Goal: Task Accomplishment & Management: Use online tool/utility

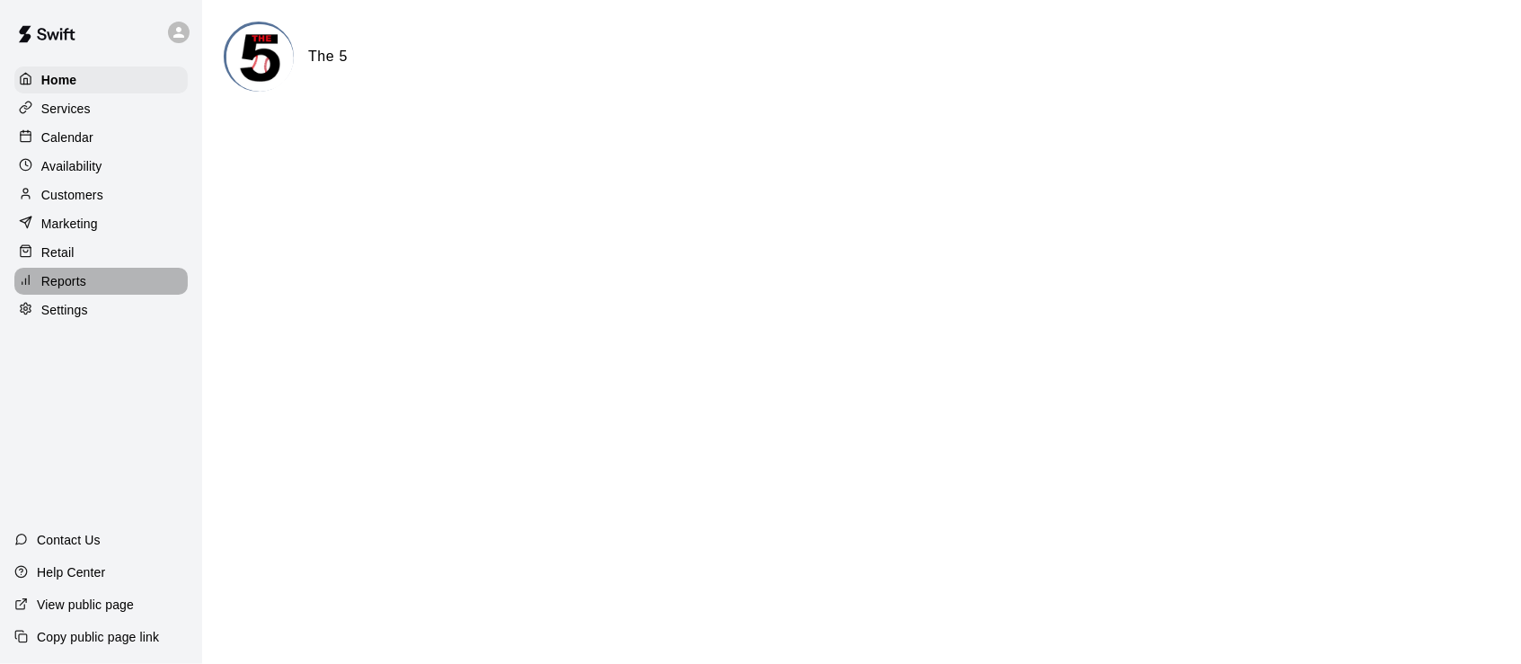
click at [63, 272] on p "Reports" at bounding box center [63, 281] width 45 height 18
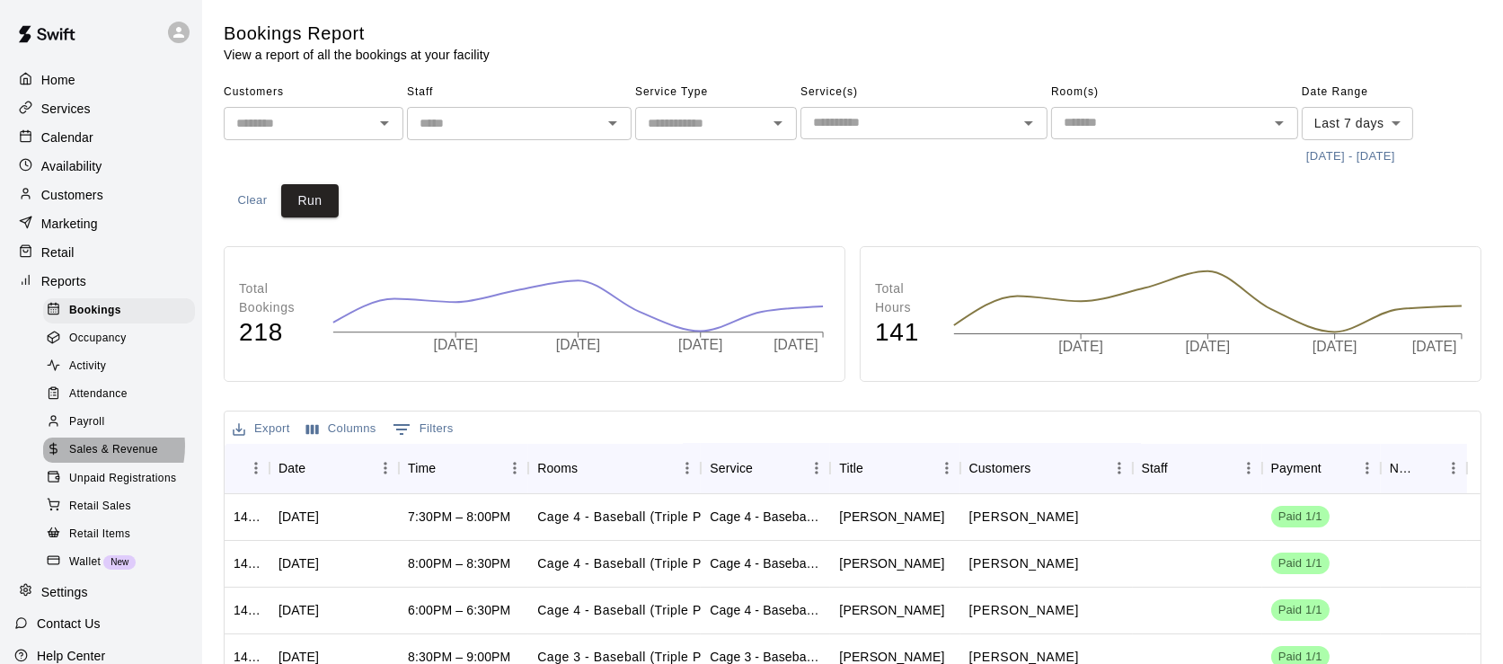
click at [83, 441] on span "Sales & Revenue" at bounding box center [113, 450] width 89 height 18
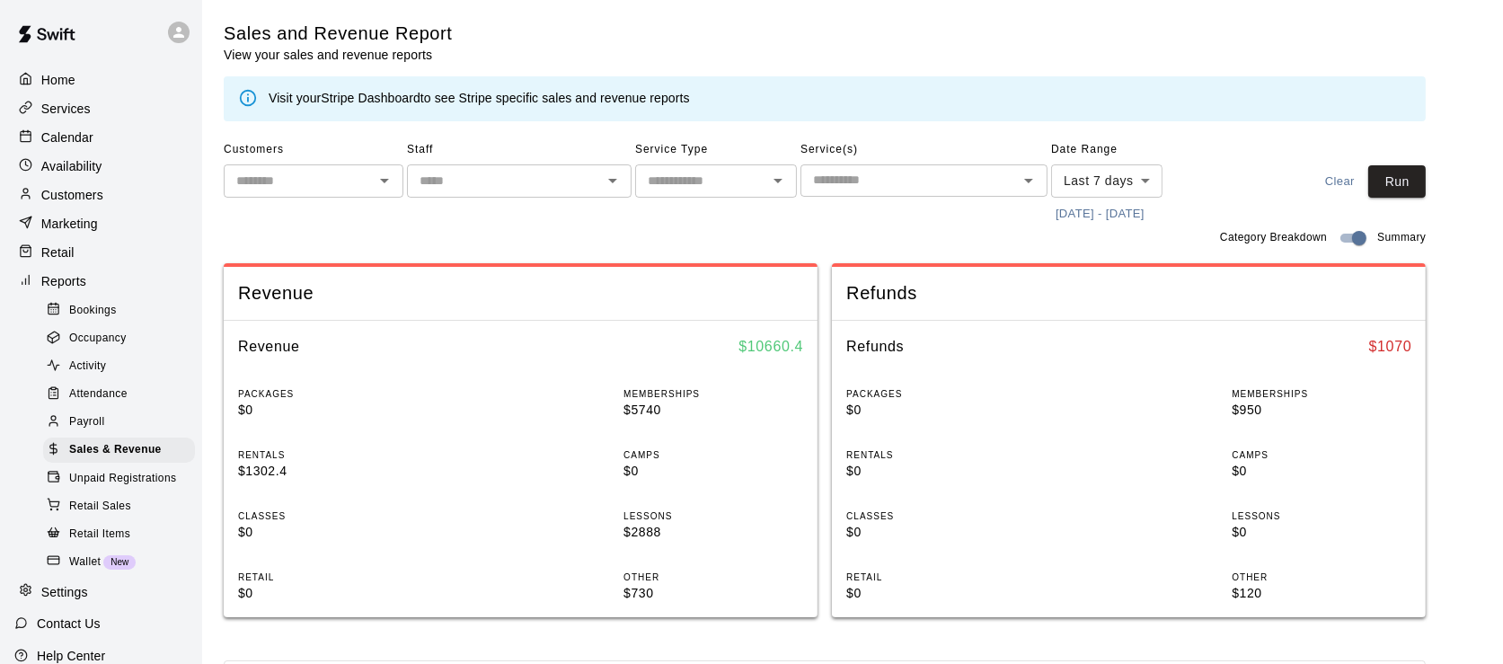
click at [1133, 172] on body "Home Services Calendar Availability Customers Marketing Retail Reports Bookings…" at bounding box center [751, 648] width 1503 height 1296
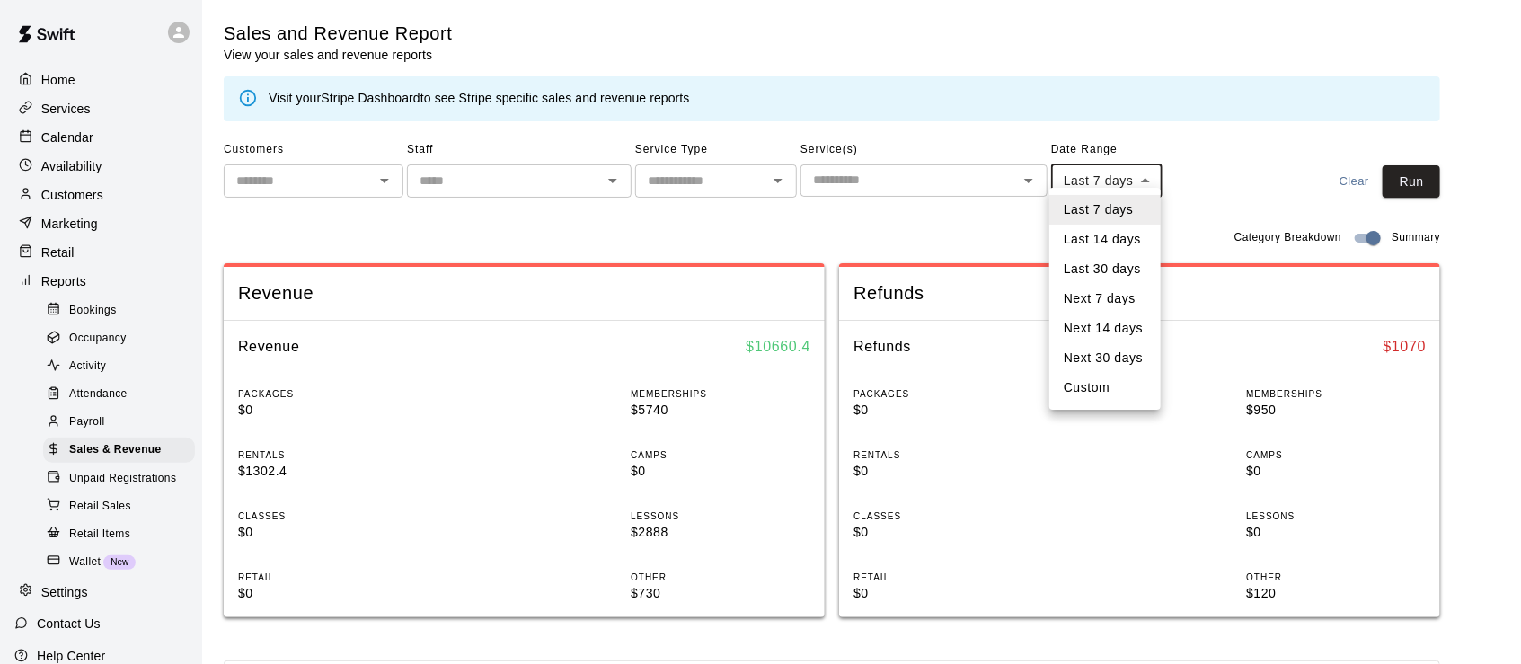
click at [1102, 381] on li "Custom" at bounding box center [1104, 388] width 111 height 30
type input "******"
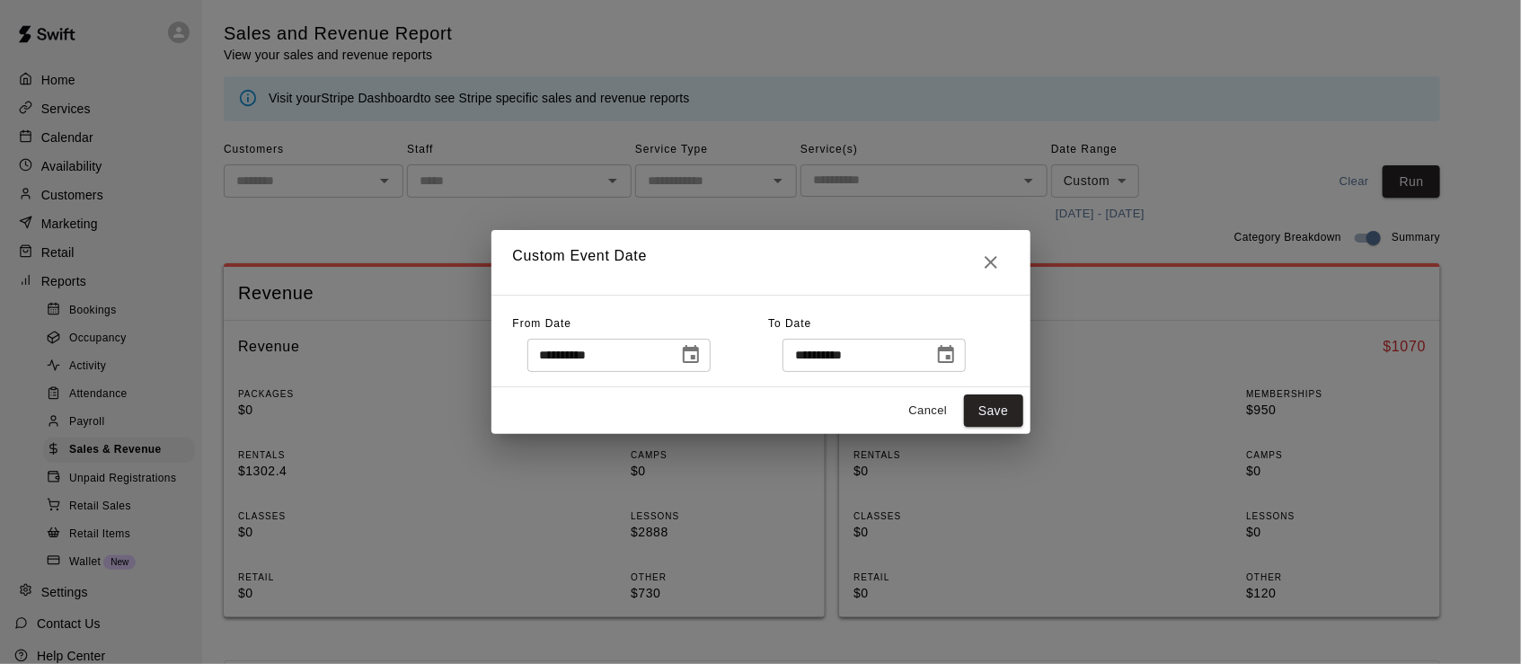
click at [699, 354] on icon "Choose date, selected date is Sep 2, 2025" at bounding box center [691, 354] width 16 height 18
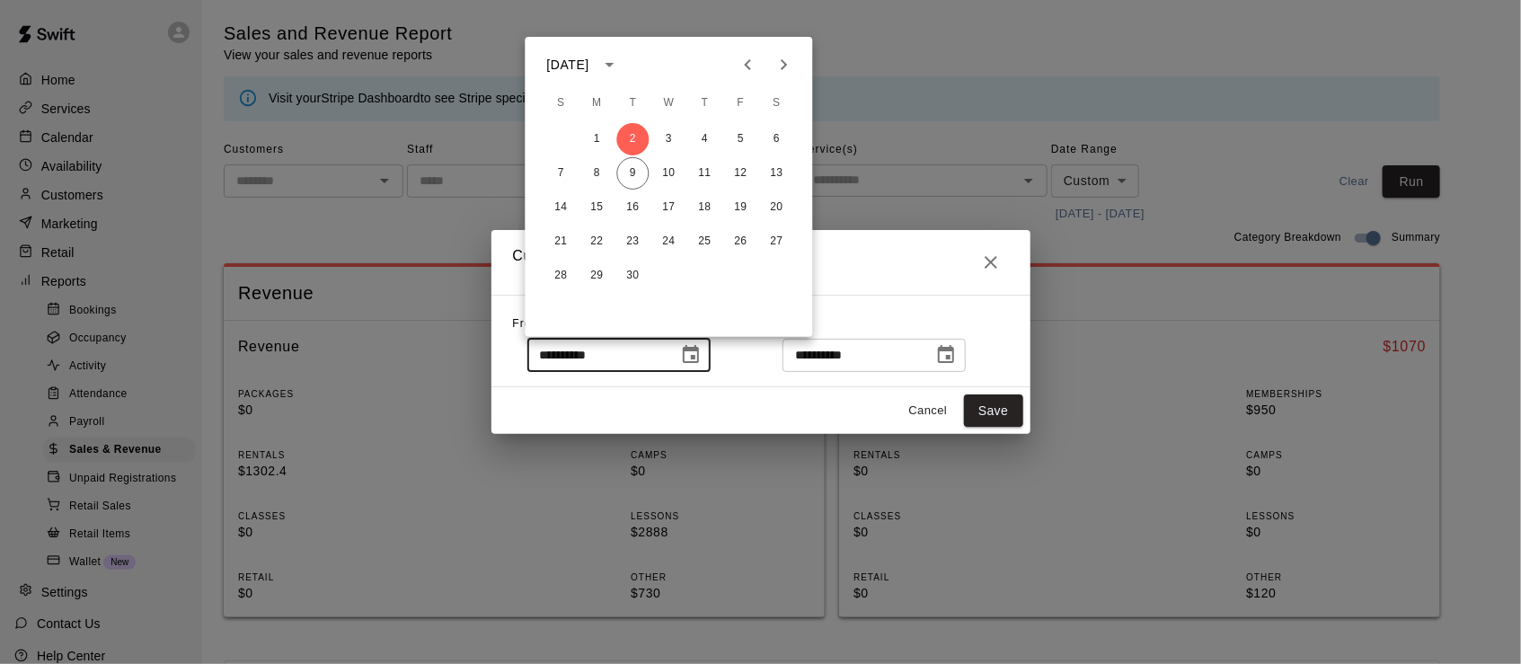
click at [753, 64] on icon "Previous month" at bounding box center [748, 65] width 22 height 22
click at [737, 146] on button "1" at bounding box center [740, 139] width 32 height 32
type input "**********"
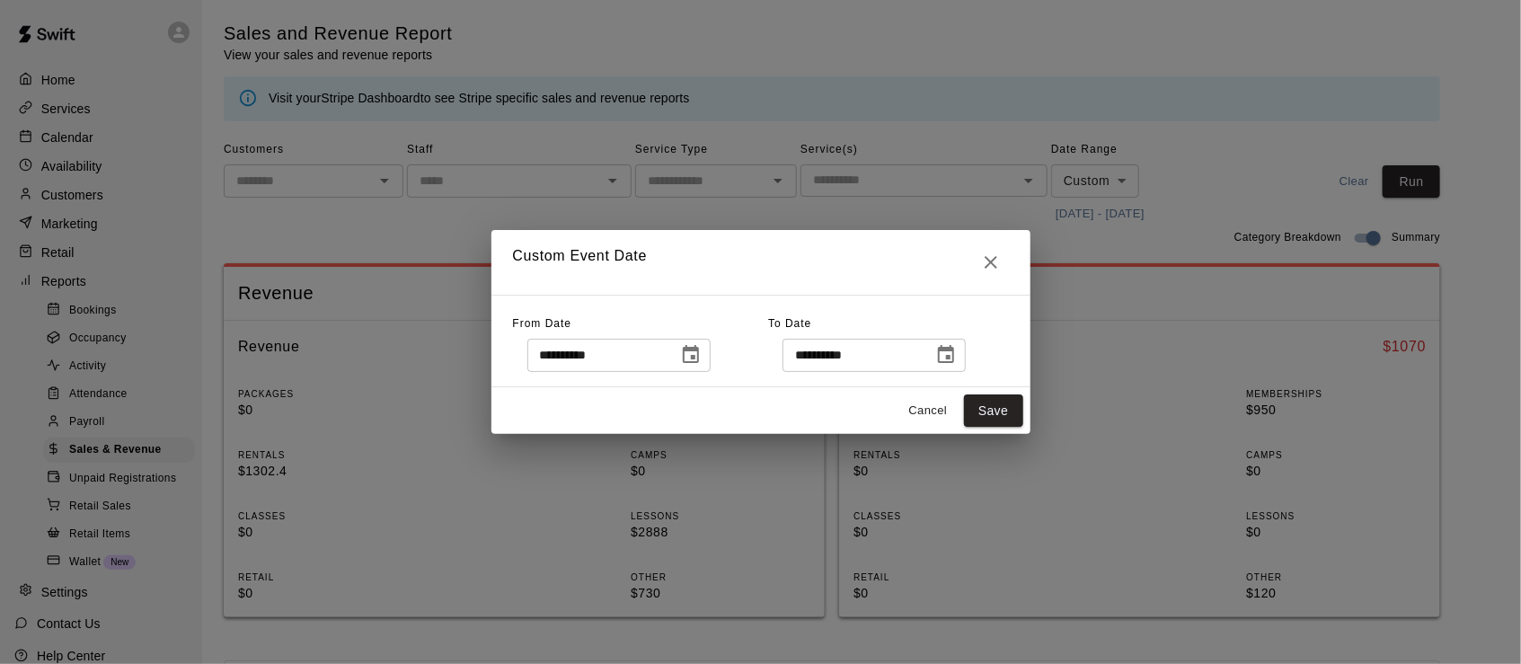
click at [957, 355] on icon "Choose date, selected date is Sep 10, 2025" at bounding box center [946, 355] width 22 height 22
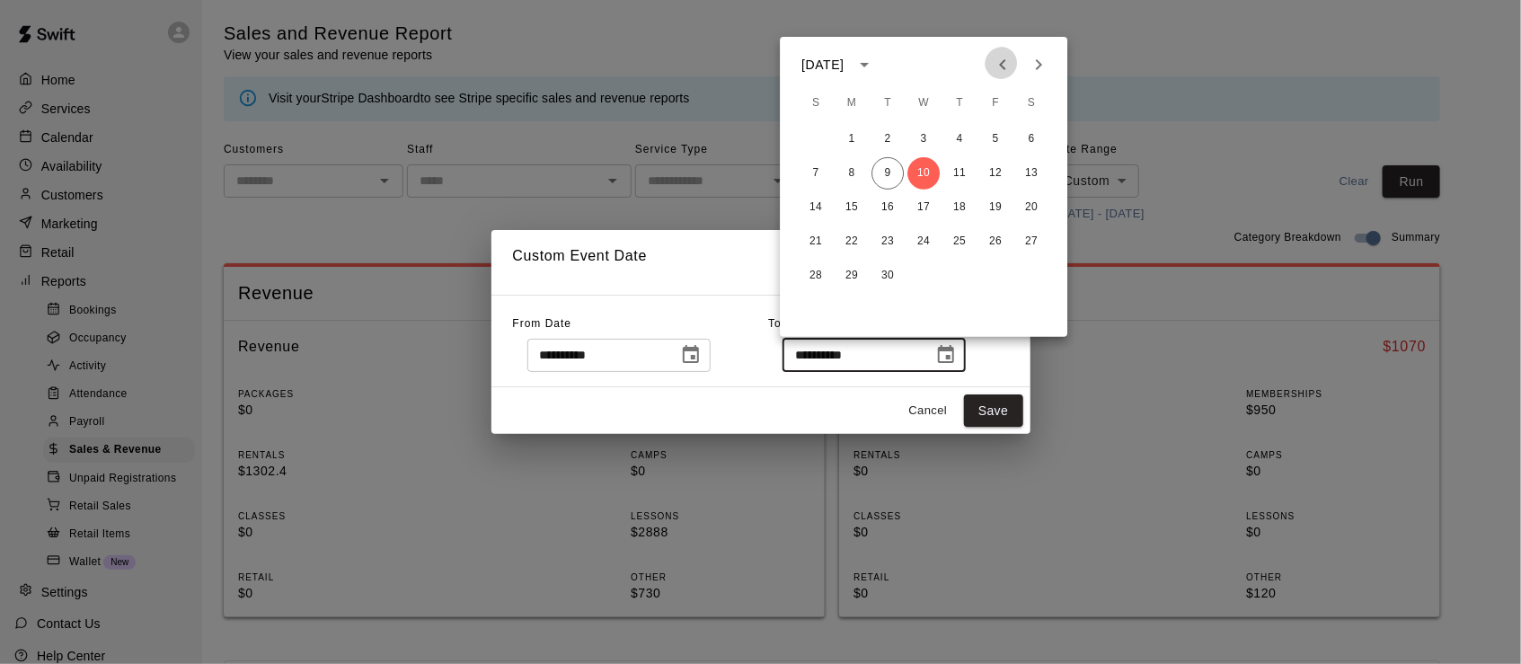
click at [1005, 57] on icon "Previous month" at bounding box center [1003, 65] width 22 height 22
click at [813, 309] on button "31" at bounding box center [815, 310] width 32 height 32
type input "**********"
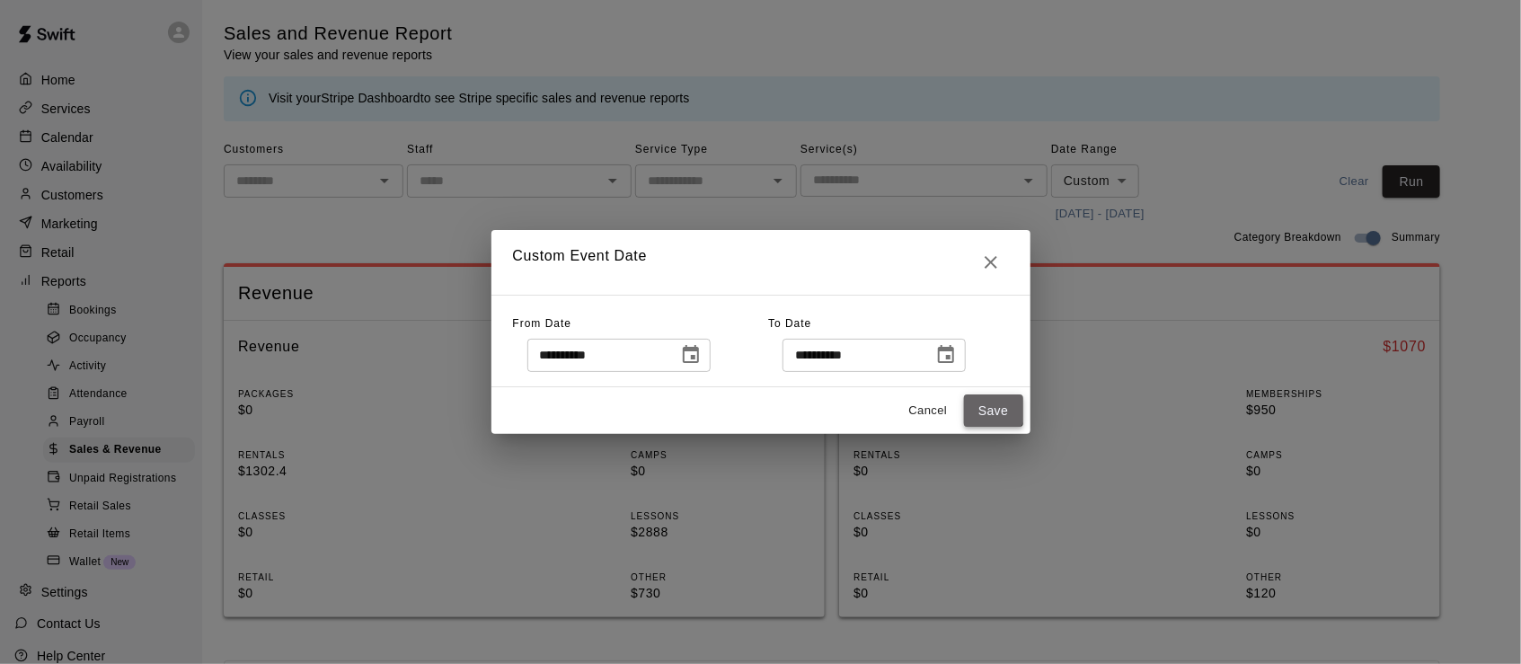
click at [991, 405] on button "Save" at bounding box center [993, 410] width 59 height 33
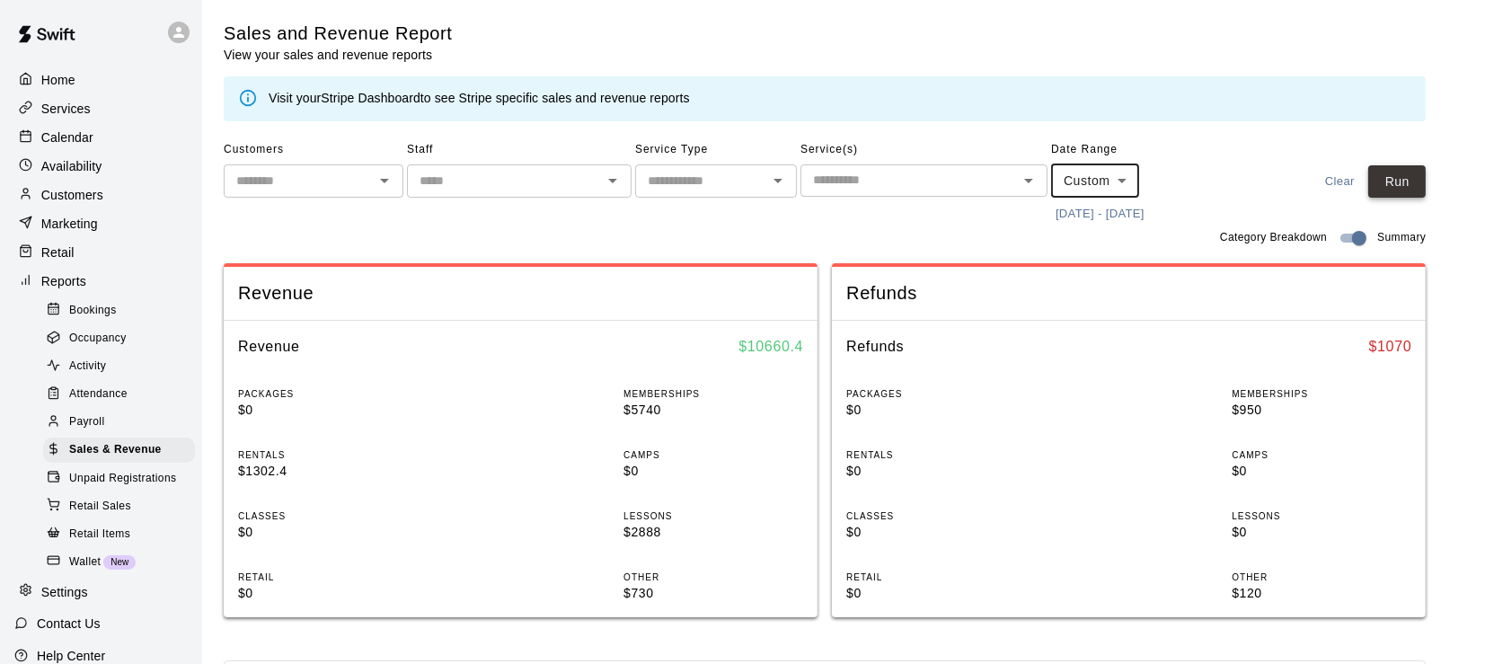
click at [1408, 177] on button "Run" at bounding box center [1396, 181] width 57 height 33
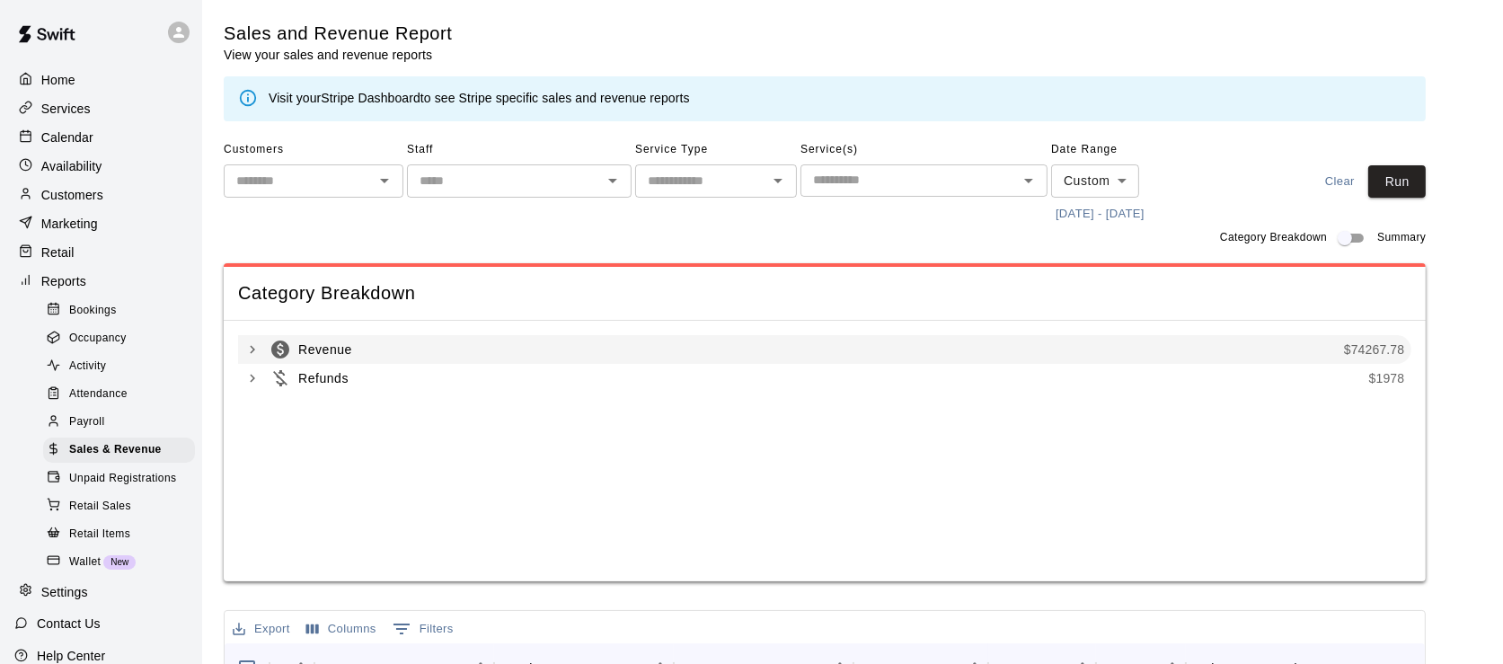
click at [244, 341] on icon "Swift summary list" at bounding box center [252, 349] width 16 height 16
click at [249, 341] on icon "Swift summary list" at bounding box center [252, 349] width 16 height 16
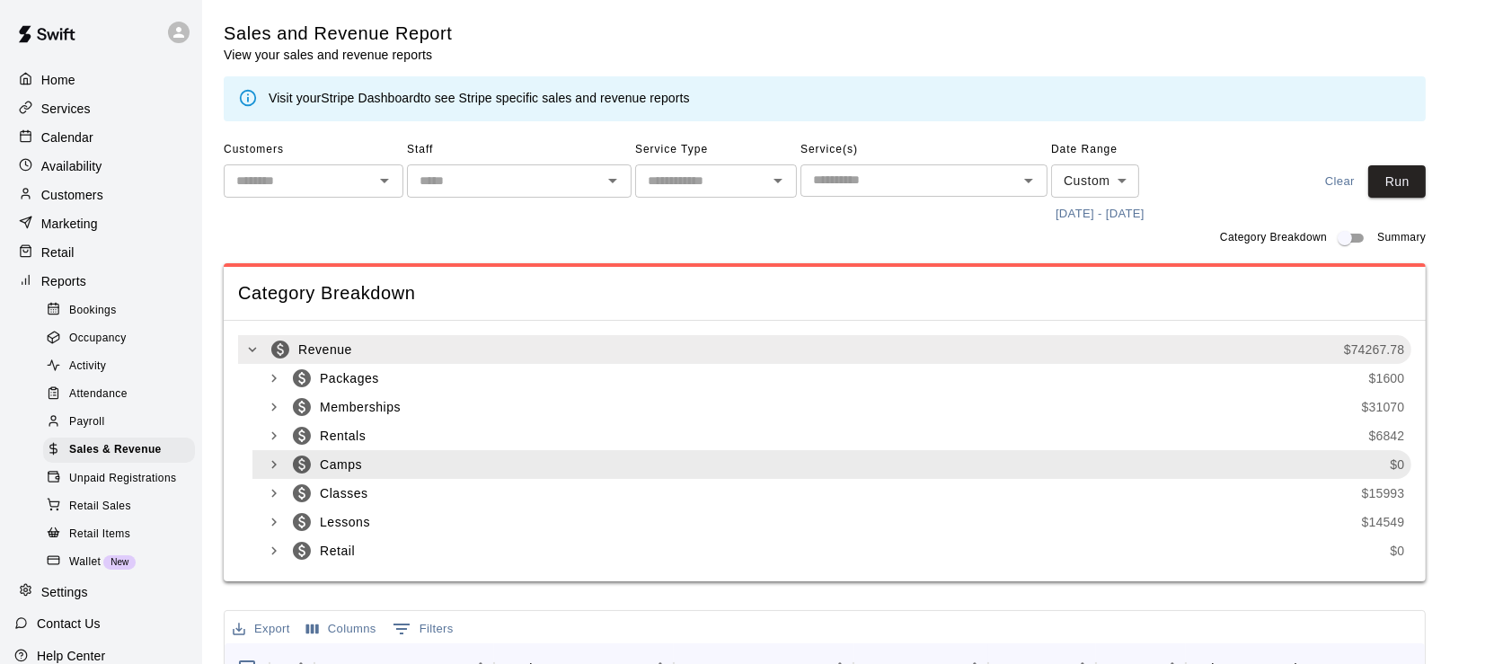
click at [266, 456] on icon "Swift summary list" at bounding box center [274, 464] width 16 height 16
click at [269, 463] on icon "Swift summary list" at bounding box center [273, 465] width 8 height 5
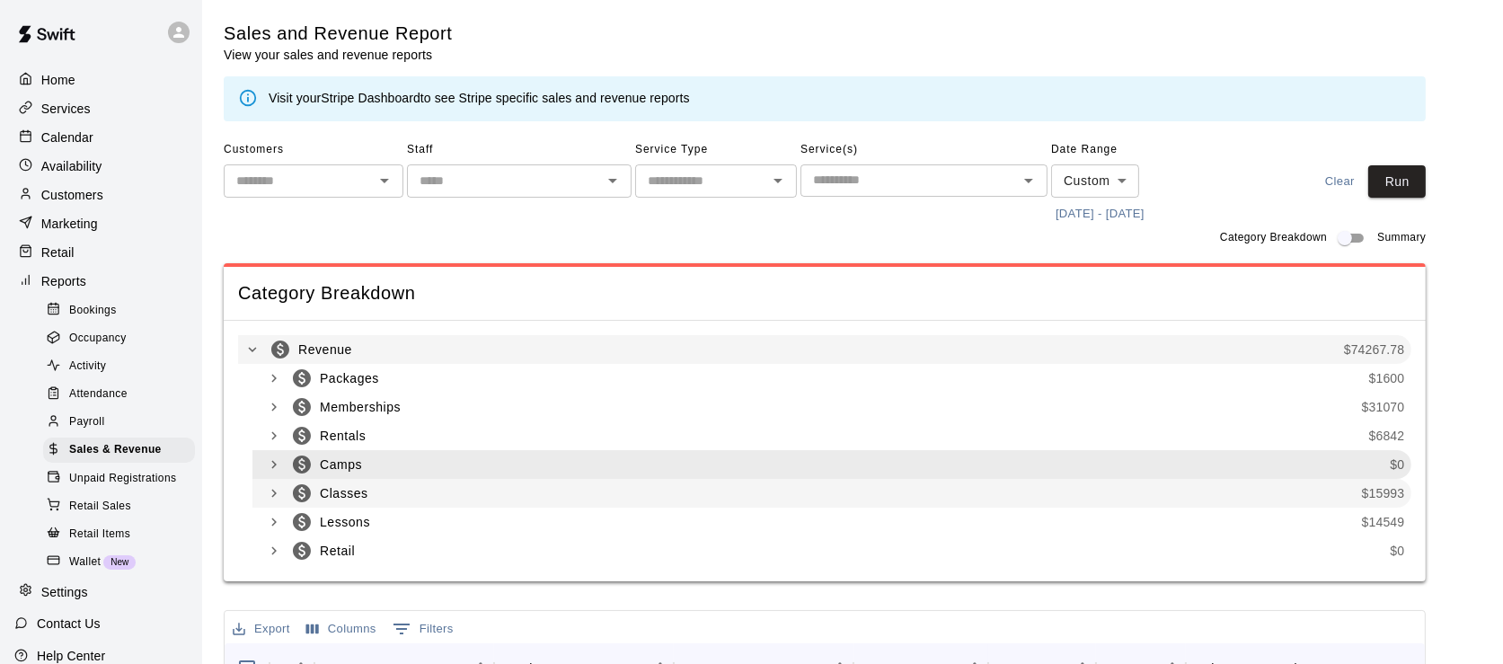
click at [267, 485] on icon "Swift summary list" at bounding box center [274, 493] width 16 height 16
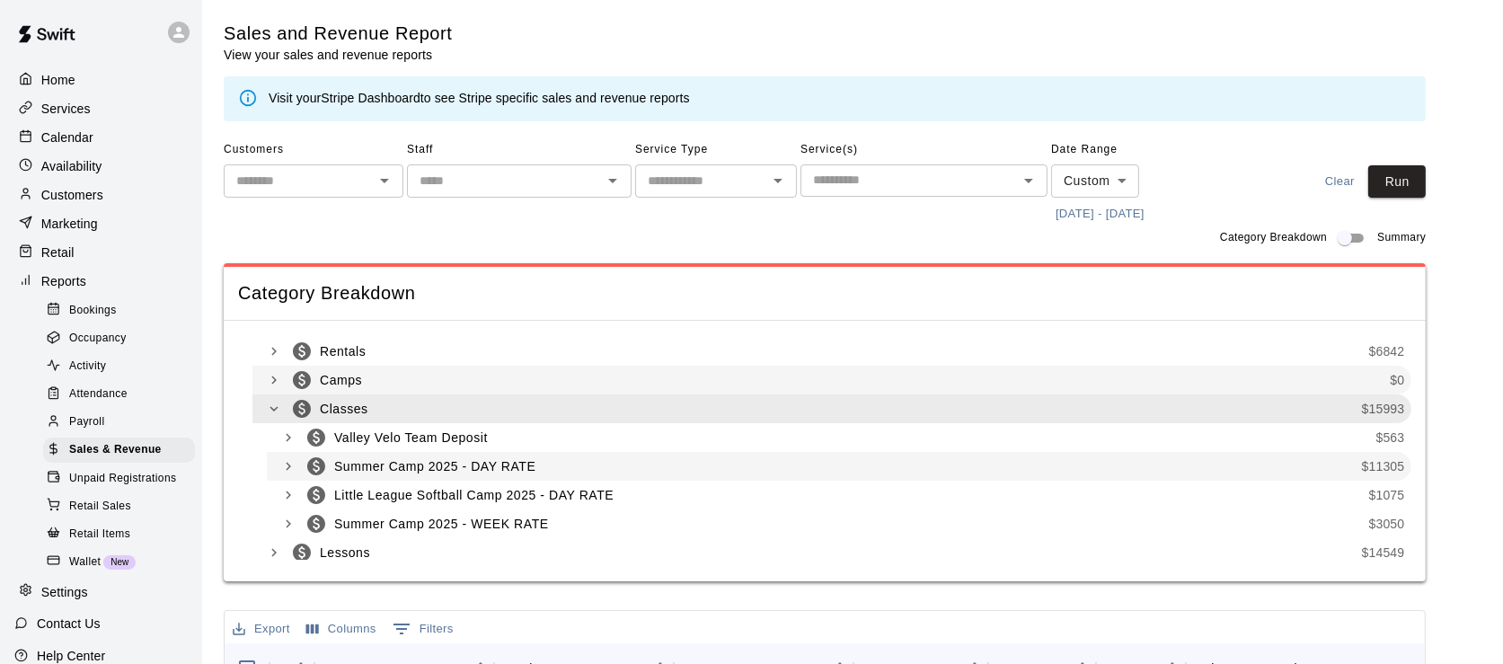
scroll to position [119, 0]
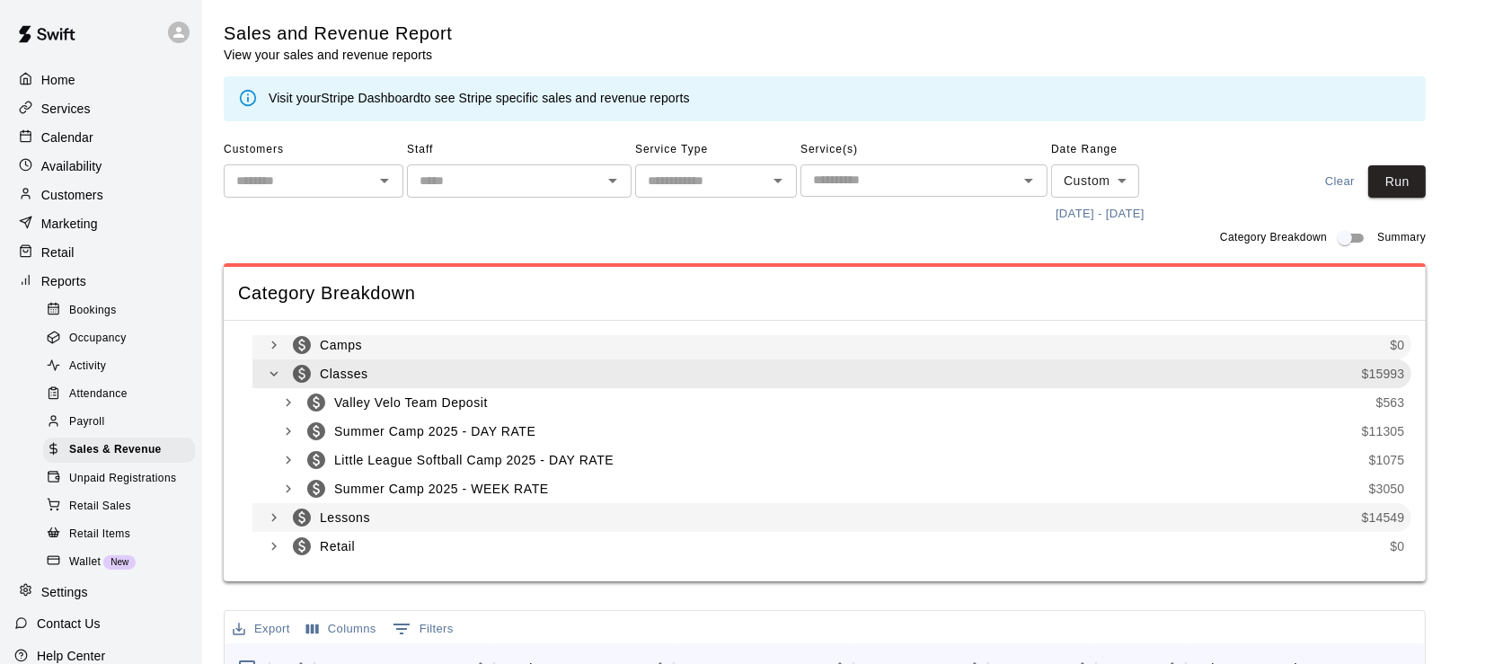
click at [268, 509] on icon "Swift summary list" at bounding box center [274, 517] width 16 height 16
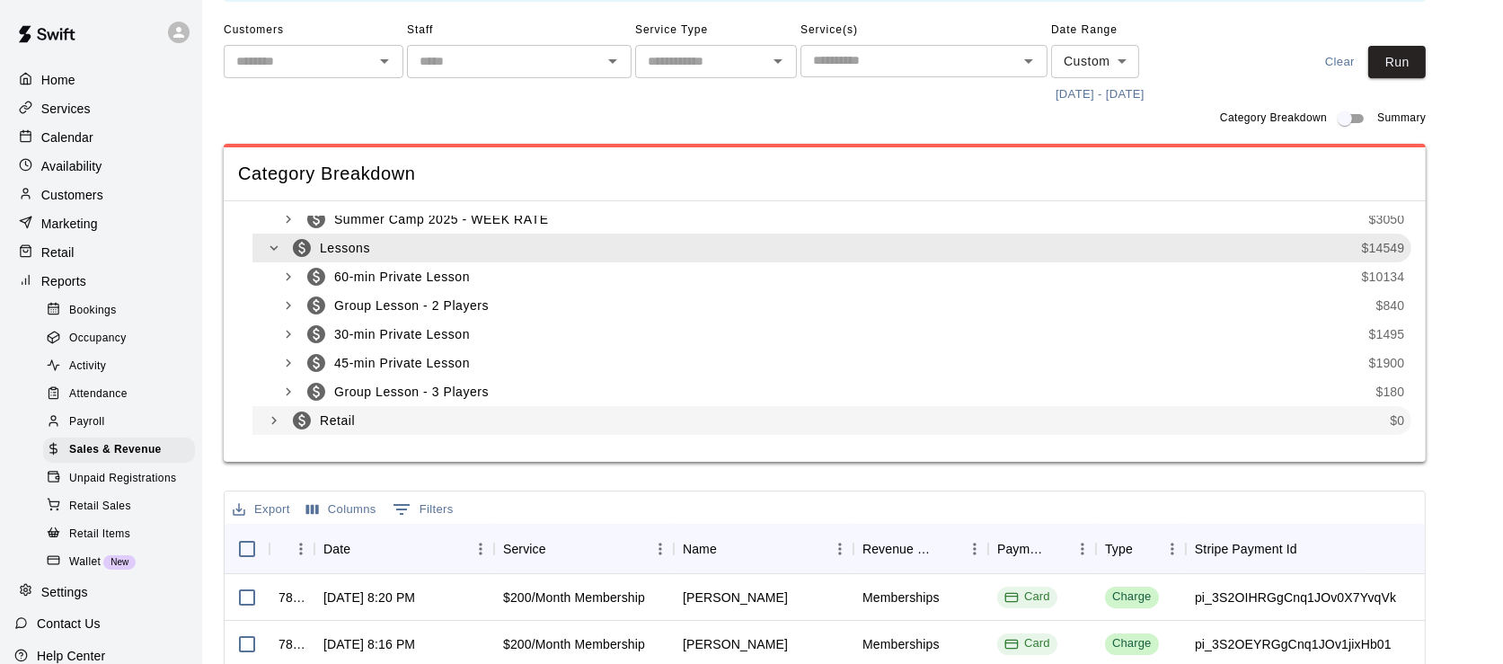
click at [271, 417] on icon "Swift summary list" at bounding box center [273, 421] width 5 height 8
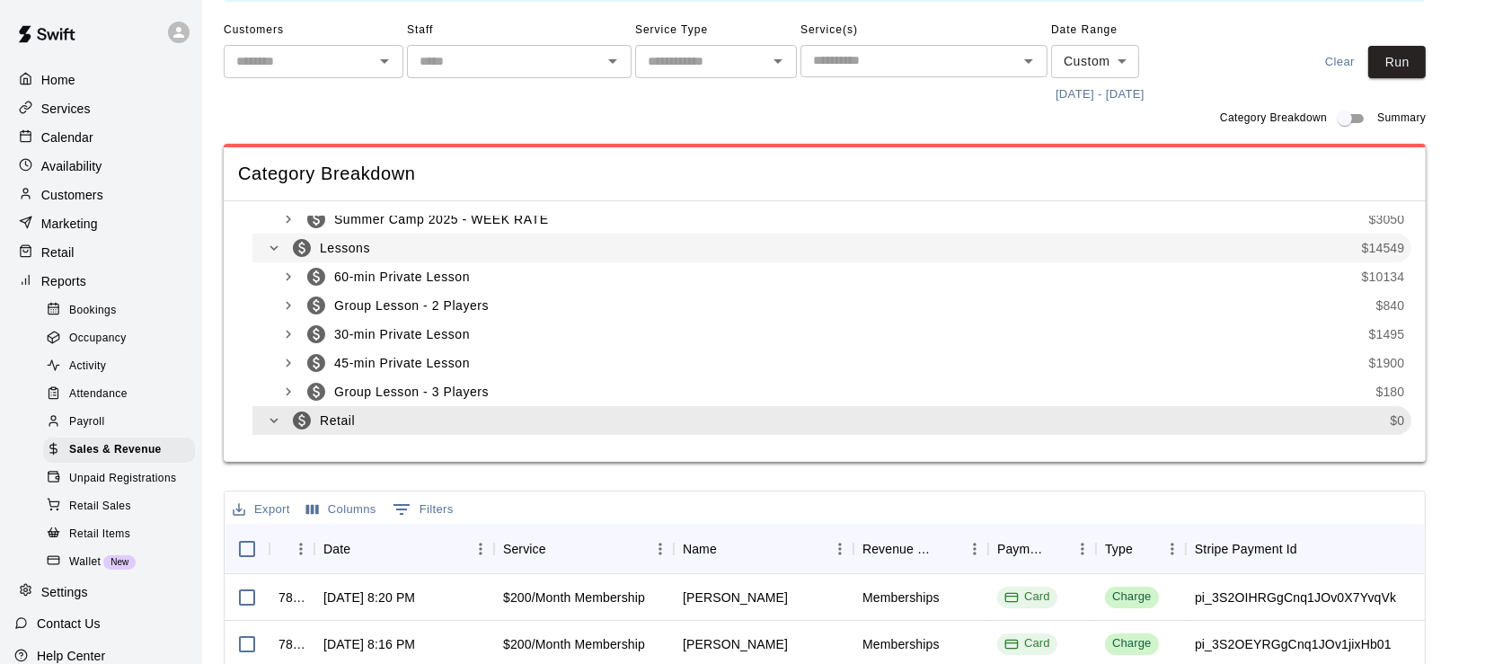
click at [268, 412] on icon "Swift summary list" at bounding box center [274, 420] width 16 height 16
click at [266, 441] on icon "Swift summary list" at bounding box center [274, 449] width 16 height 16
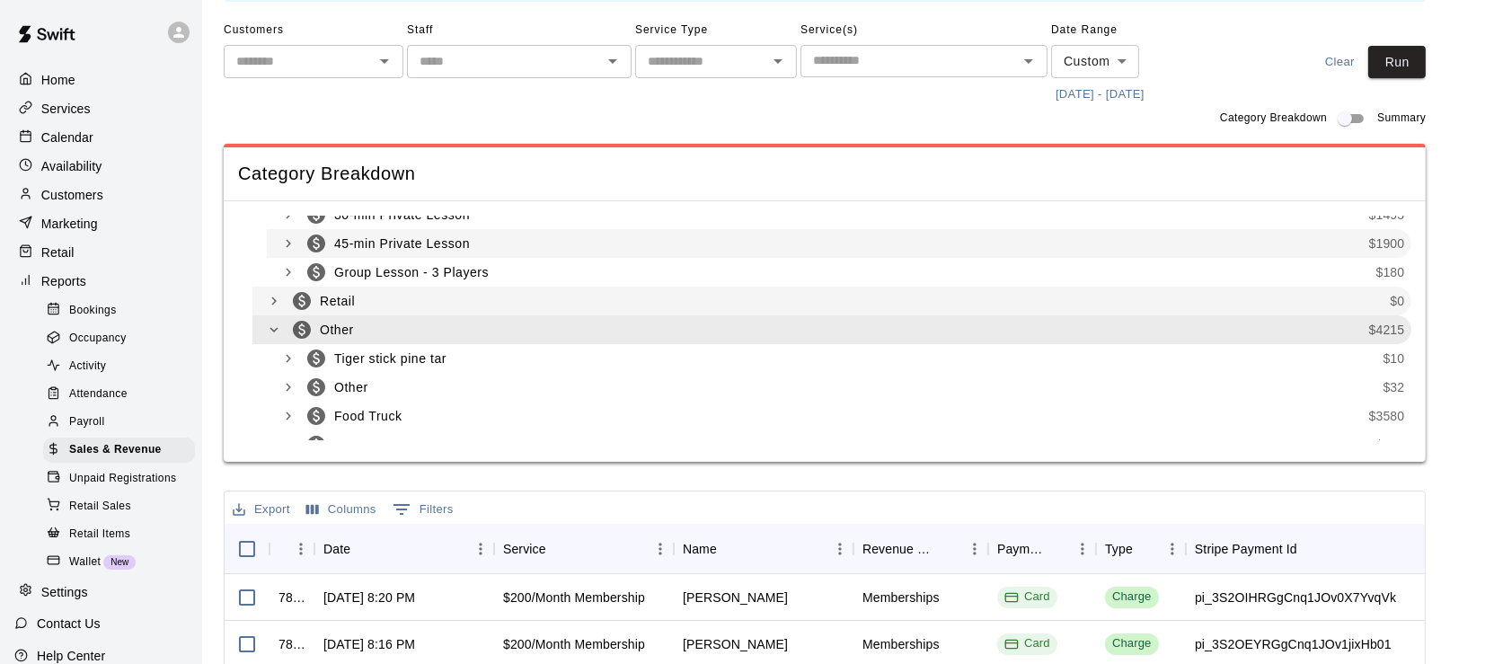
scroll to position [426, 0]
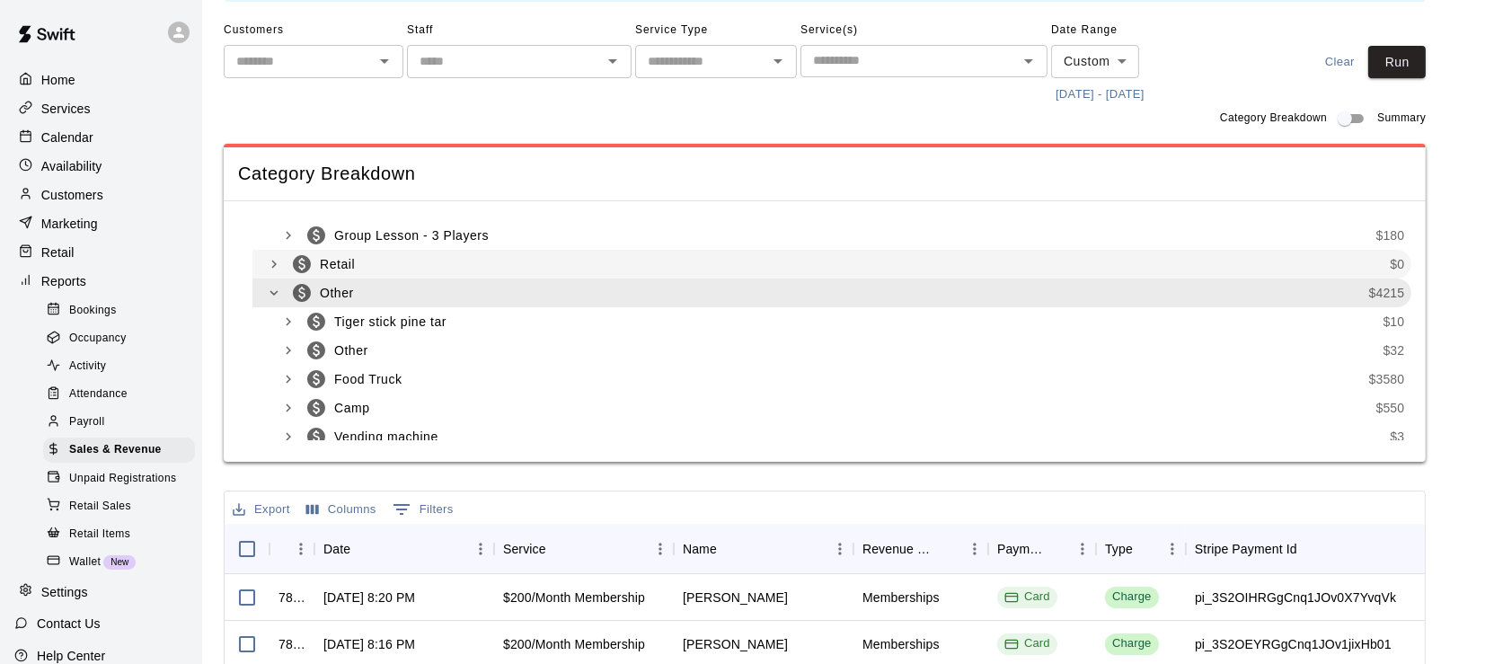
click at [262, 496] on button "Export" at bounding box center [261, 510] width 66 height 28
click at [307, 523] on li "Download as CSV" at bounding box center [295, 524] width 138 height 30
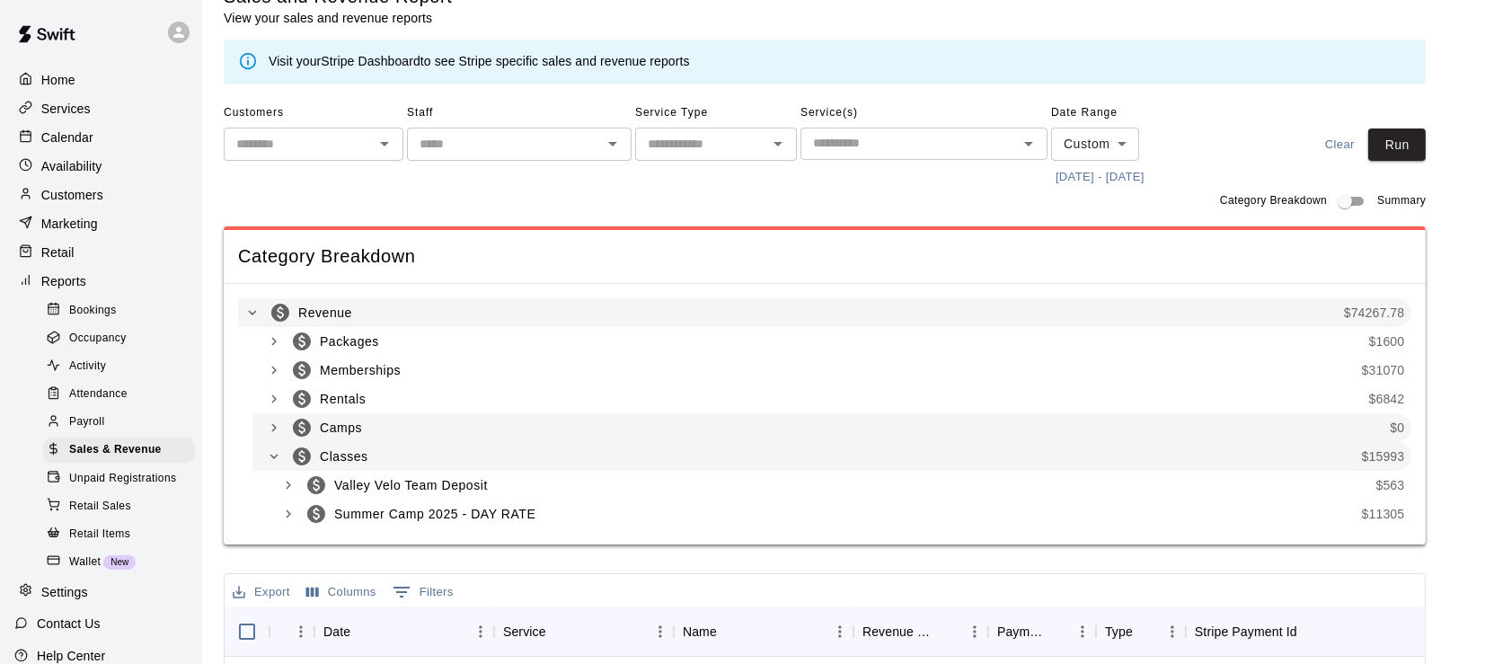
scroll to position [0, 0]
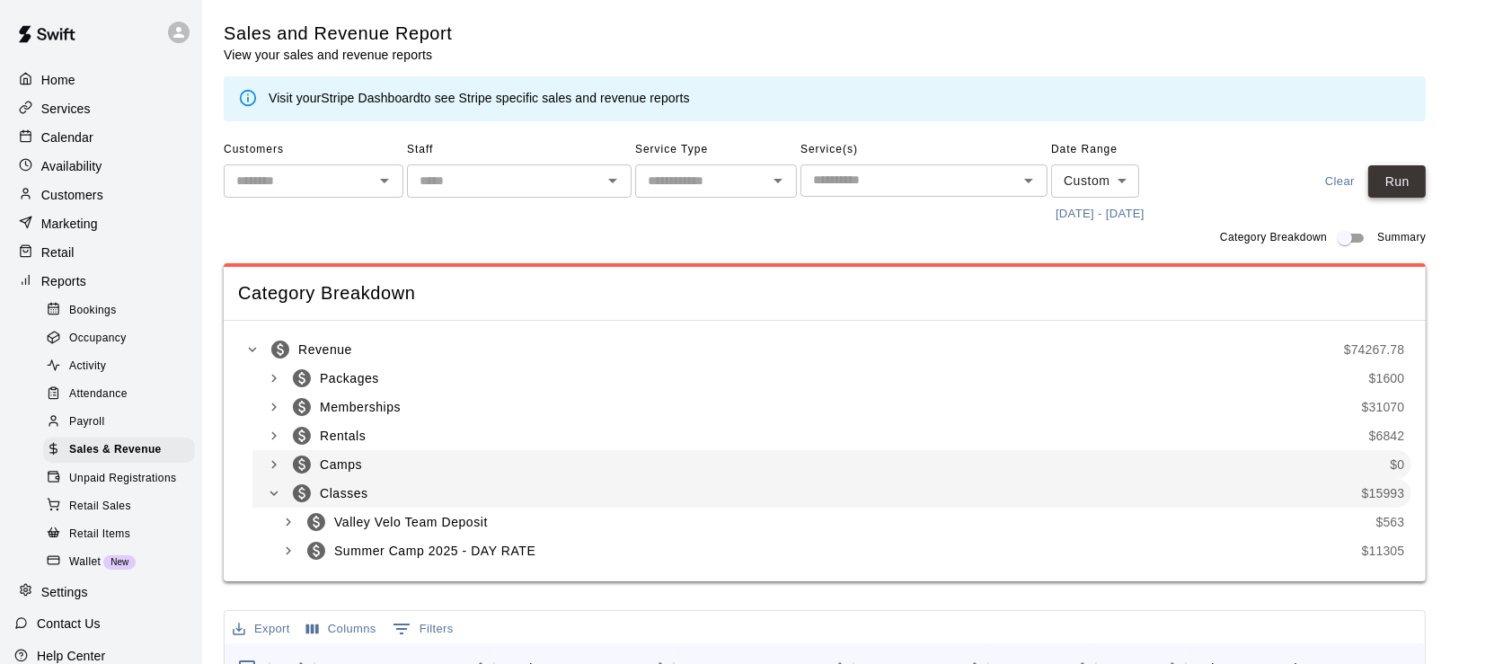
click at [1407, 172] on button "Run" at bounding box center [1396, 181] width 57 height 33
